Goal: Task Accomplishment & Management: Use online tool/utility

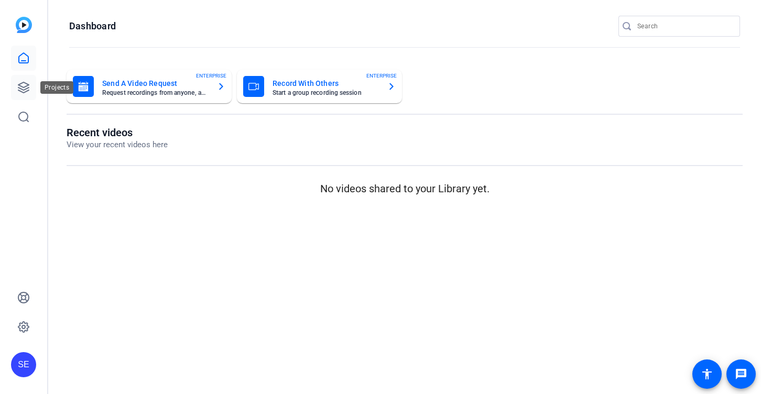
click at [28, 87] on icon at bounding box center [23, 87] width 10 height 10
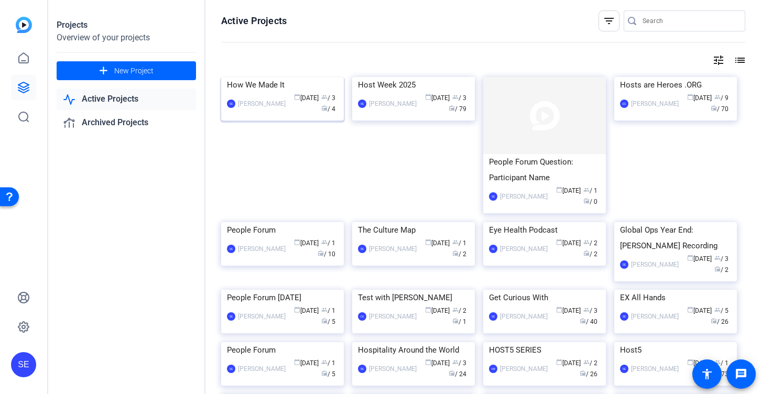
click at [298, 93] on div "How We Made It" at bounding box center [282, 85] width 111 height 16
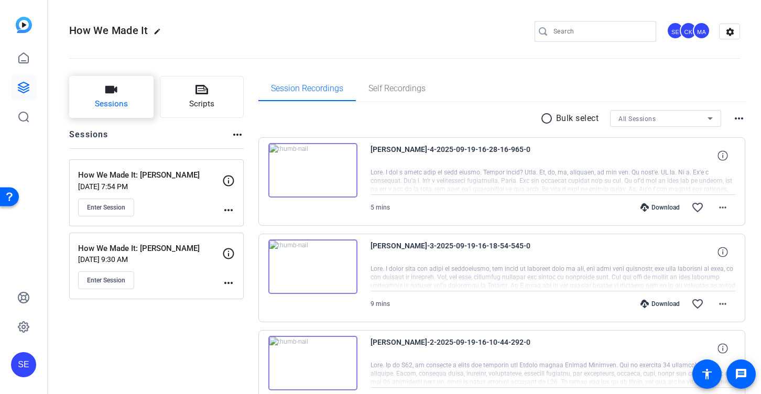
click at [135, 90] on button "Sessions" at bounding box center [111, 97] width 84 height 42
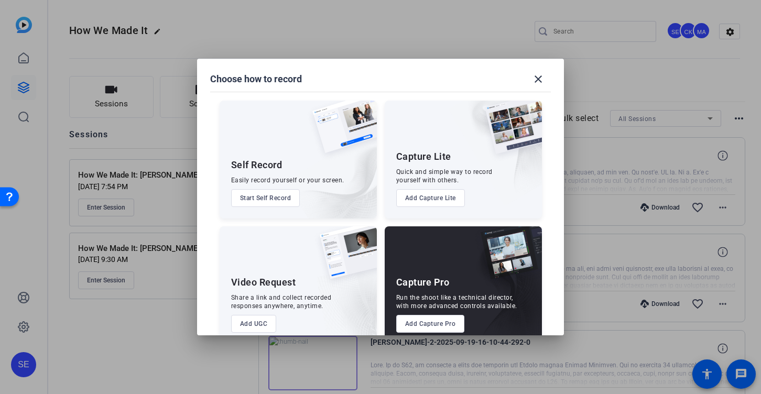
click at [428, 323] on button "Add Capture Pro" at bounding box center [430, 324] width 69 height 18
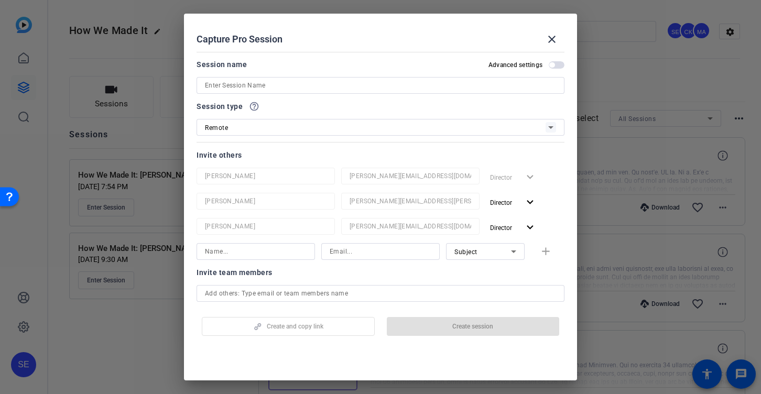
click at [281, 84] on input at bounding box center [380, 85] width 351 height 13
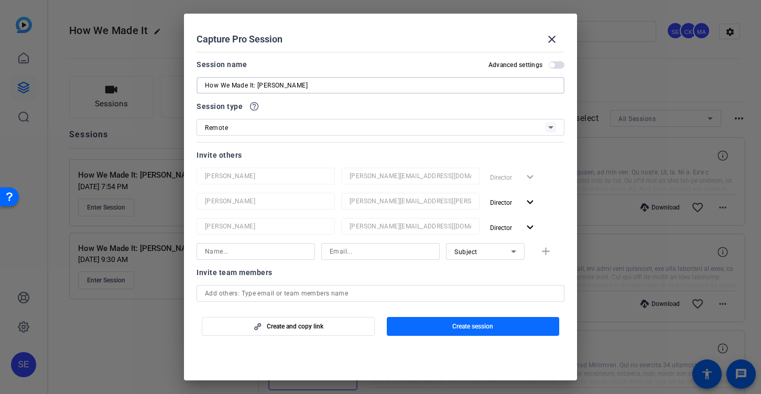
type input "How We Made It: [PERSON_NAME]"
click at [475, 321] on span "button" at bounding box center [473, 326] width 173 height 25
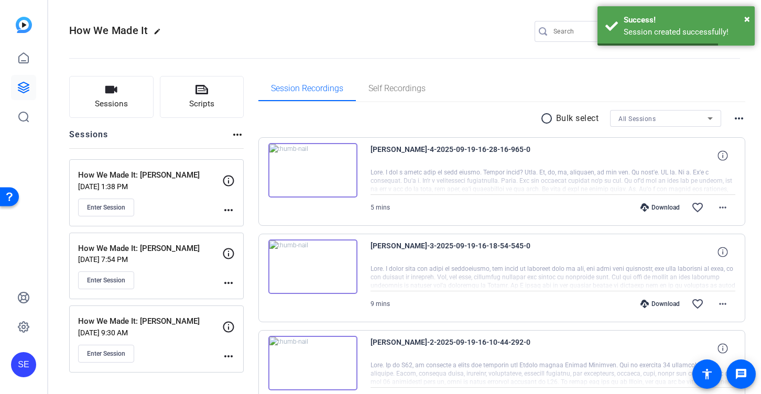
click at [233, 204] on mat-icon "more_horiz" at bounding box center [228, 210] width 13 height 13
click at [254, 228] on span "Edit Session" at bounding box center [255, 225] width 48 height 13
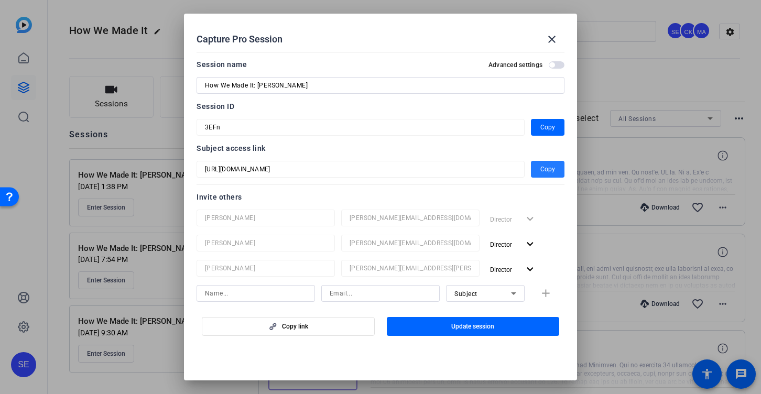
click at [547, 165] on span "Copy" at bounding box center [548, 169] width 15 height 13
click at [550, 169] on span "Copy" at bounding box center [548, 169] width 15 height 13
